Goal: Information Seeking & Learning: Learn about a topic

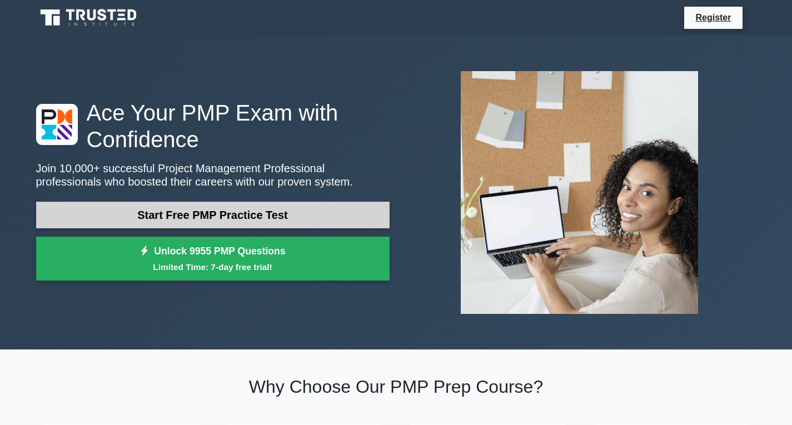
click at [168, 224] on link "Start Free PMP Practice Test" at bounding box center [212, 215] width 353 height 27
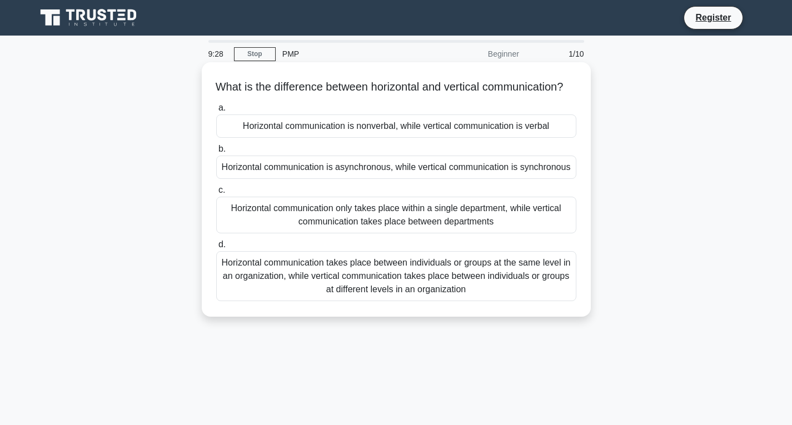
click at [366, 297] on div "Horizontal communication takes place between individuals or groups at the same …" at bounding box center [396, 276] width 360 height 50
click at [216, 248] on input "d. Horizontal communication takes place between individuals or groups at the sa…" at bounding box center [216, 244] width 0 height 7
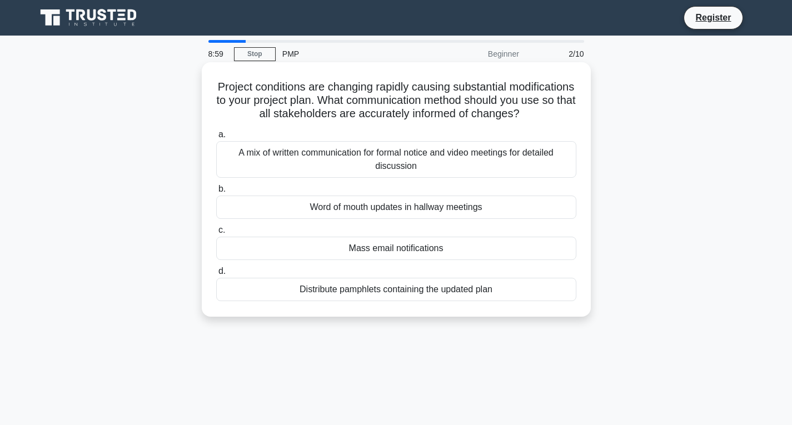
click at [382, 174] on div "A mix of written communication for formal notice and video meetings for detaile…" at bounding box center [396, 159] width 360 height 37
click at [216, 138] on input "a. A mix of written communication for formal notice and video meetings for deta…" at bounding box center [216, 134] width 0 height 7
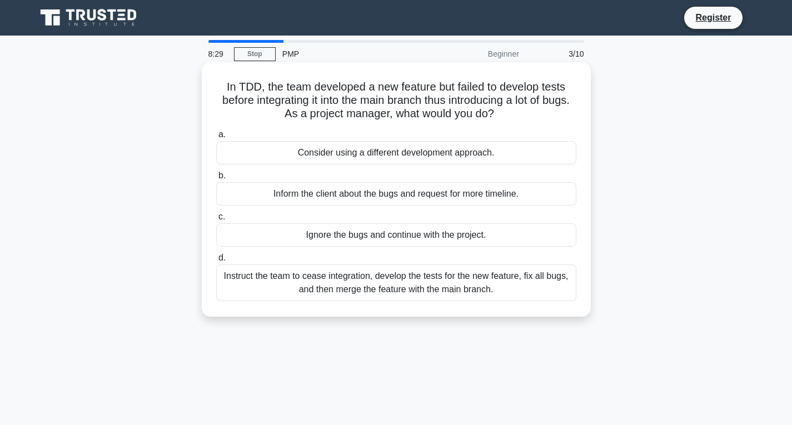
click at [473, 293] on div "Instruct the team to cease integration, develop the tests for the new feature, …" at bounding box center [396, 282] width 360 height 37
click at [216, 262] on input "d. Instruct the team to cease integration, develop the tests for the new featur…" at bounding box center [216, 257] width 0 height 7
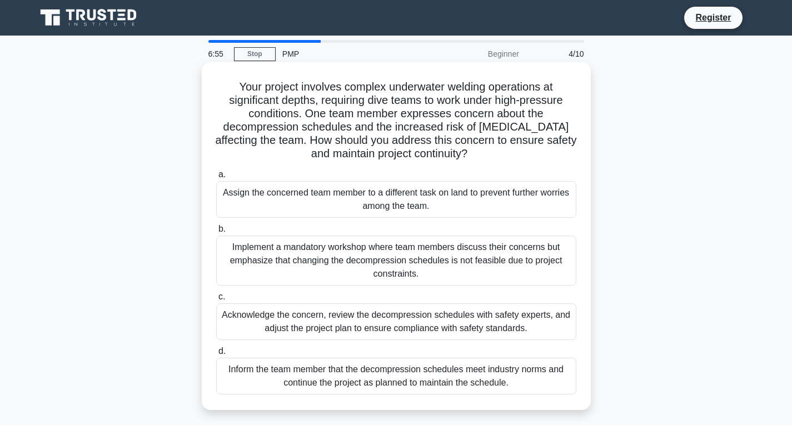
click at [268, 268] on div "Implement a mandatory workshop where team members discuss their concerns but em…" at bounding box center [396, 261] width 360 height 50
click at [216, 233] on input "b. Implement a mandatory workshop where team members discuss their concerns but…" at bounding box center [216, 229] width 0 height 7
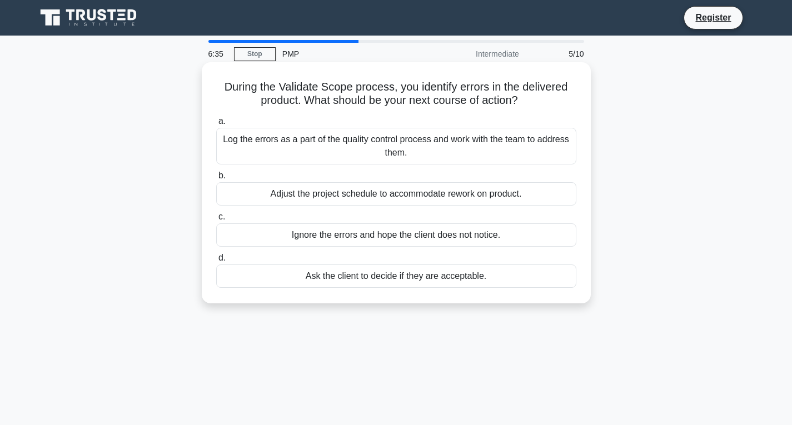
click at [336, 152] on div "Log the errors as a part of the quality control process and work with the team …" at bounding box center [396, 146] width 360 height 37
click at [216, 125] on input "a. Log the errors as a part of the quality control process and work with the te…" at bounding box center [216, 121] width 0 height 7
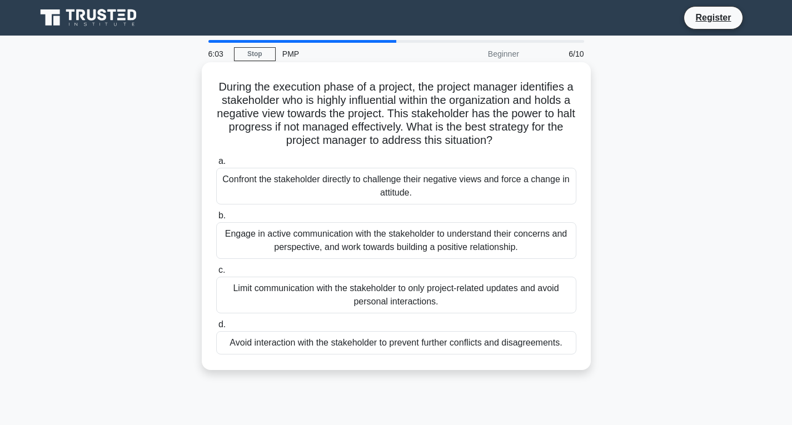
click at [274, 251] on div "Engage in active communication with the stakeholder to understand their concern…" at bounding box center [396, 240] width 360 height 37
click at [216, 219] on input "b. Engage in active communication with the stakeholder to understand their conc…" at bounding box center [216, 215] width 0 height 7
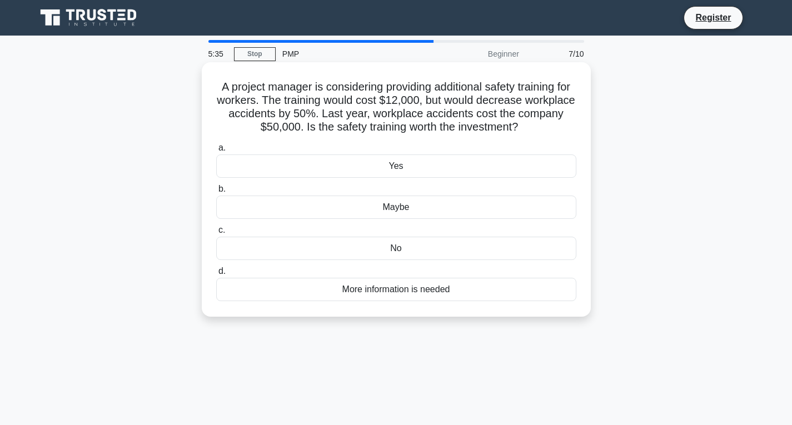
click at [358, 175] on div "Yes" at bounding box center [396, 165] width 360 height 23
click at [216, 152] on input "a. Yes" at bounding box center [216, 147] width 0 height 7
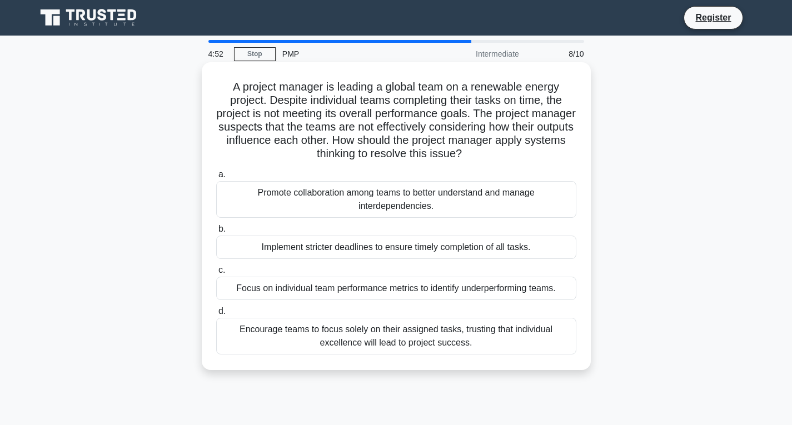
click at [297, 206] on div "Promote collaboration among teams to better understand and manage interdependen…" at bounding box center [396, 199] width 360 height 37
click at [216, 178] on input "a. Promote collaboration among teams to better understand and manage interdepen…" at bounding box center [216, 174] width 0 height 7
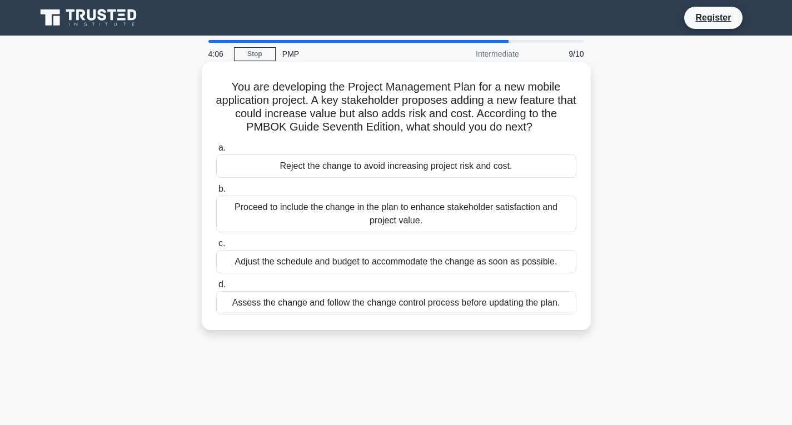
click at [368, 303] on div "Assess the change and follow the change control process before updating the pla…" at bounding box center [396, 302] width 360 height 23
click at [216, 288] on input "d. Assess the change and follow the change control process before updating the …" at bounding box center [216, 284] width 0 height 7
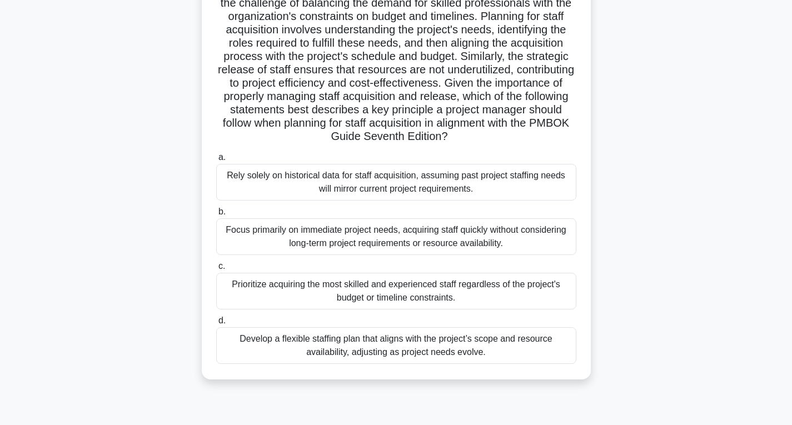
scroll to position [141, 0]
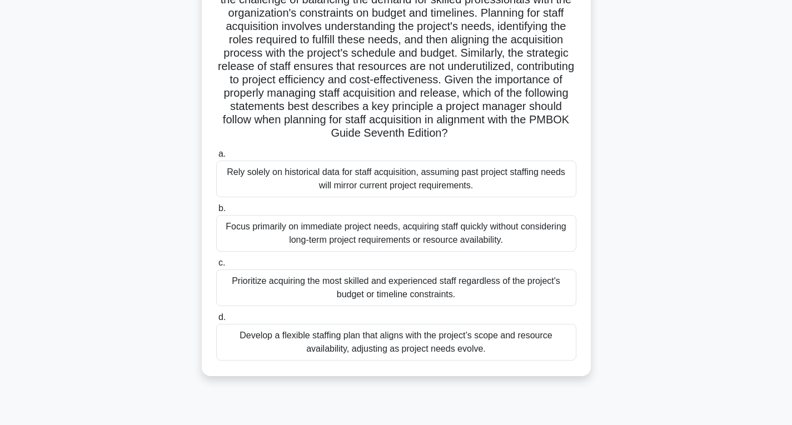
click at [361, 347] on div "Develop a flexible staffing plan that aligns with the project’s scope and resou…" at bounding box center [396, 342] width 360 height 37
click at [216, 321] on input "d. Develop a flexible staffing plan that aligns with the project’s scope and re…" at bounding box center [216, 317] width 0 height 7
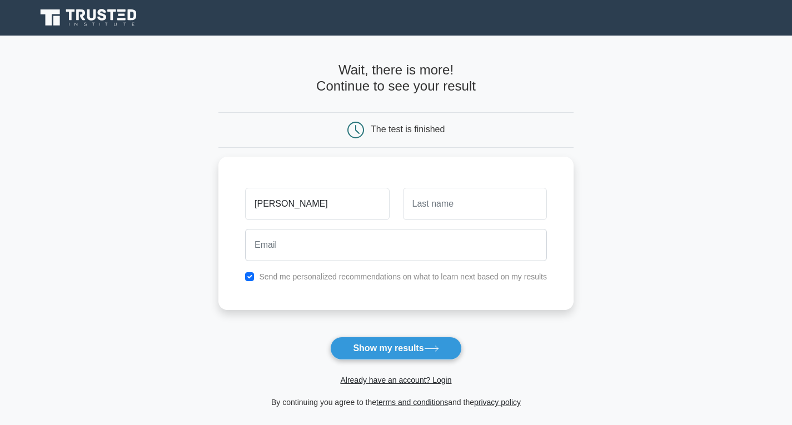
type input "aniket"
type input "shinde"
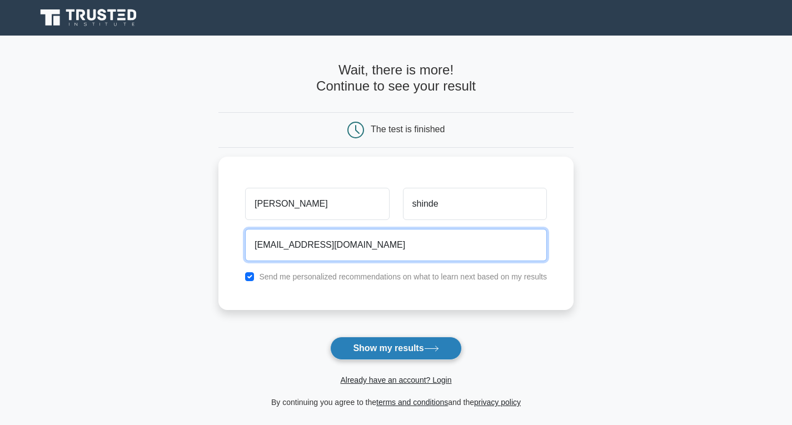
type input "adplaniket@gmail.com"
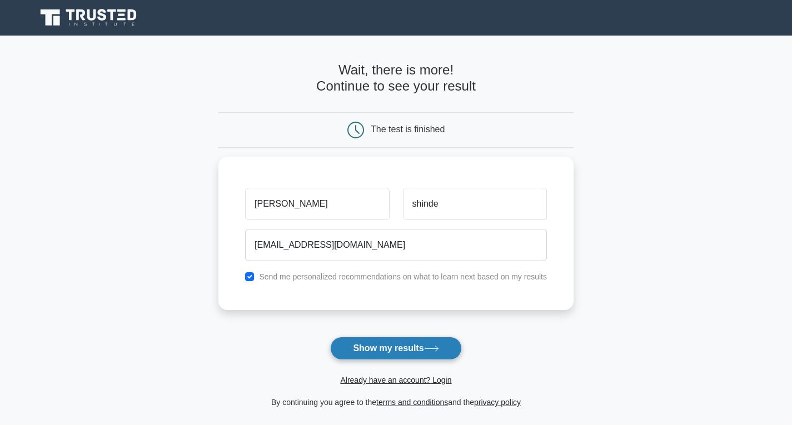
click at [416, 353] on button "Show my results" at bounding box center [395, 348] width 131 height 23
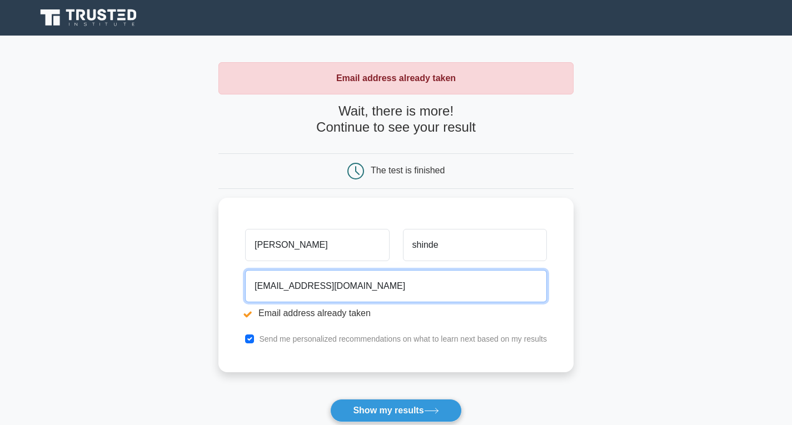
drag, startPoint x: 296, startPoint y: 285, endPoint x: 134, endPoint y: 278, distance: 161.3
click at [134, 278] on main "Email address already taken Wait, there is more! Continue to see your result Th…" at bounding box center [396, 267] width 792 height 462
type input "shinde.aniket15@gmail.com"
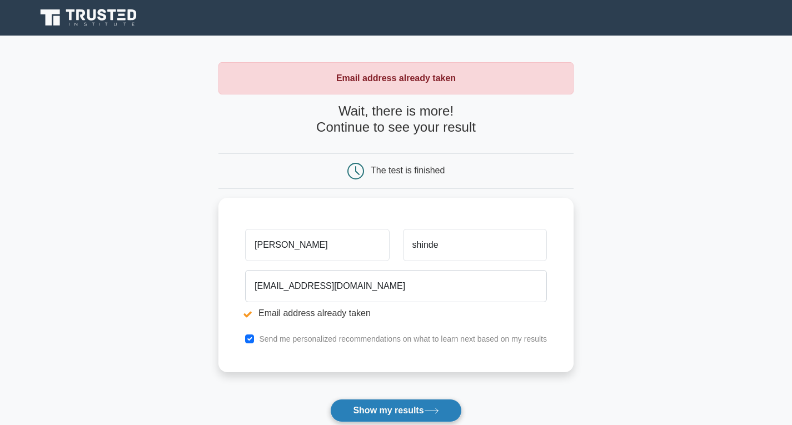
click at [389, 412] on button "Show my results" at bounding box center [395, 410] width 131 height 23
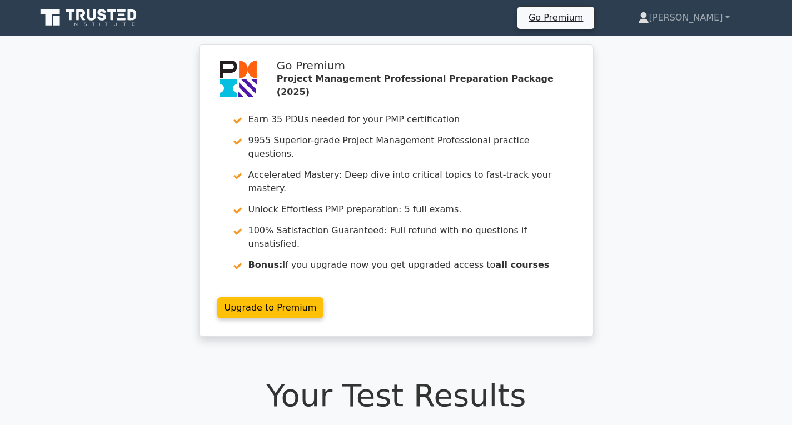
click at [58, 149] on div "Go Premium Project Management Professional Preparation Package (2025) Earn 35 P…" at bounding box center [396, 197] width 792 height 306
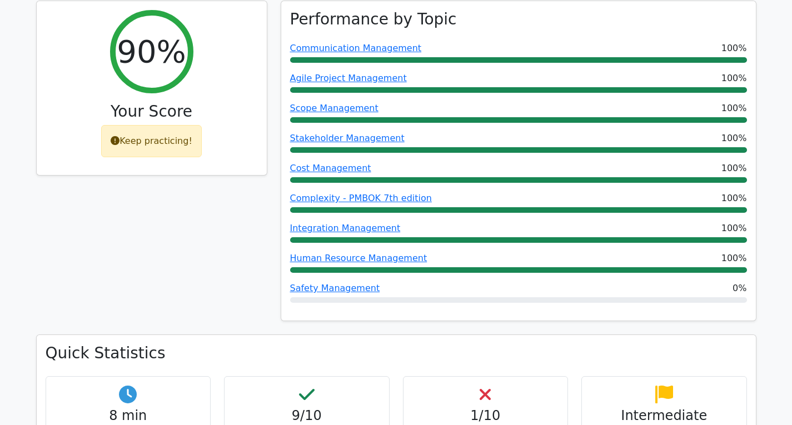
scroll to position [467, 0]
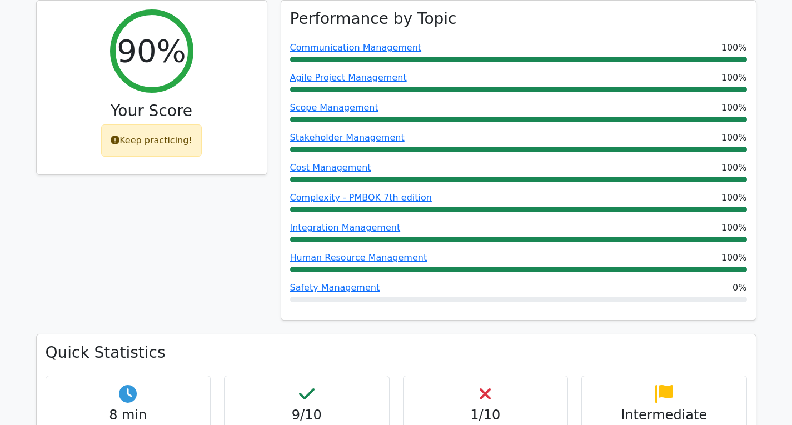
click at [145, 230] on div "90% Your Score Keep practicing!" at bounding box center [151, 167] width 244 height 334
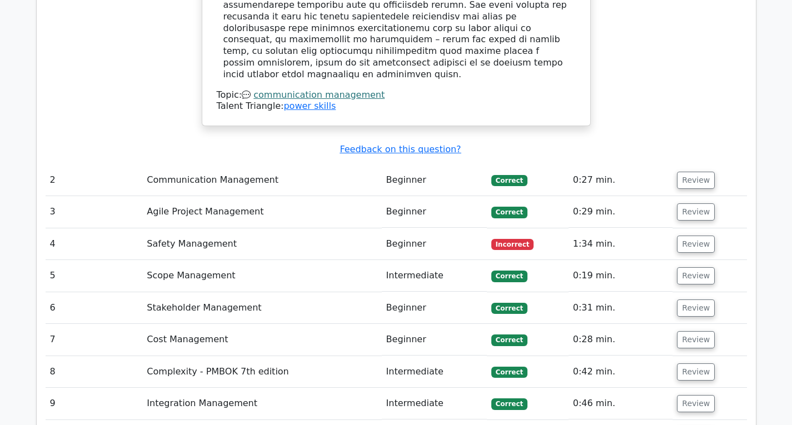
scroll to position [1444, 0]
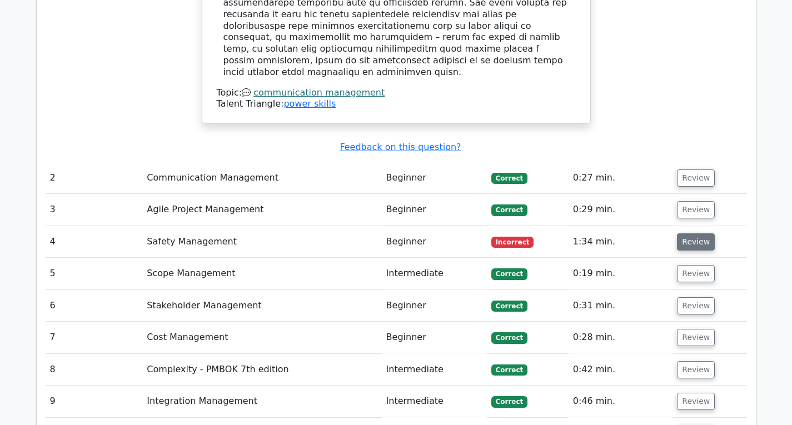
click at [699, 233] on button "Review" at bounding box center [696, 241] width 38 height 17
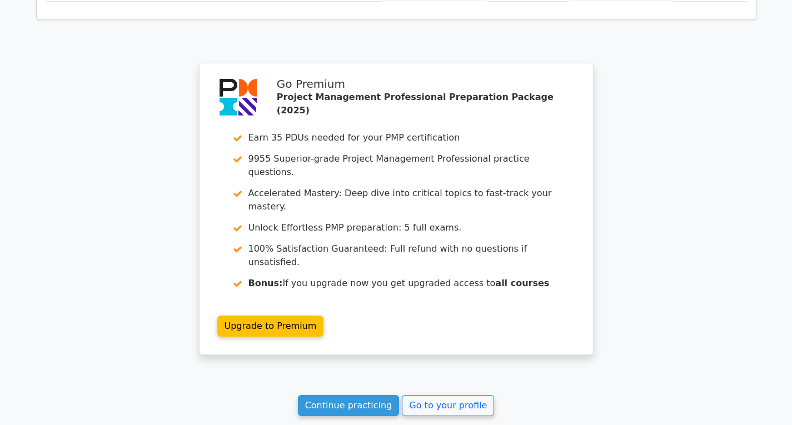
scroll to position [2469, 0]
